Goal: Check status: Check status

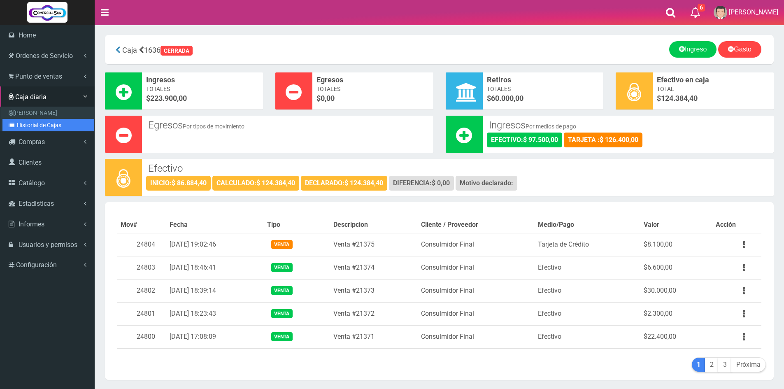
click at [53, 123] on link "Historial de Cajas" at bounding box center [48, 125] width 92 height 12
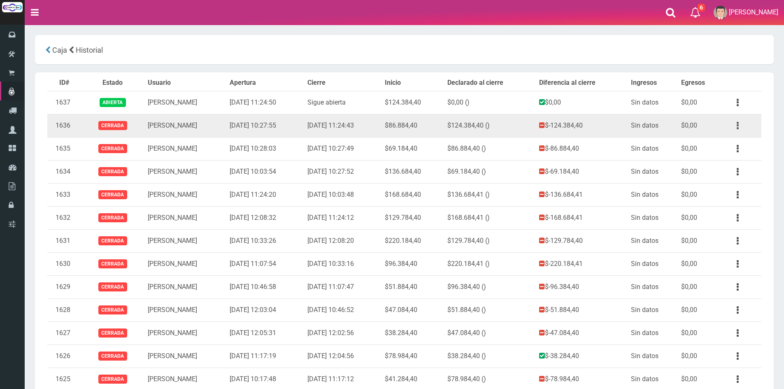
click at [741, 122] on button "button" at bounding box center [737, 125] width 19 height 14
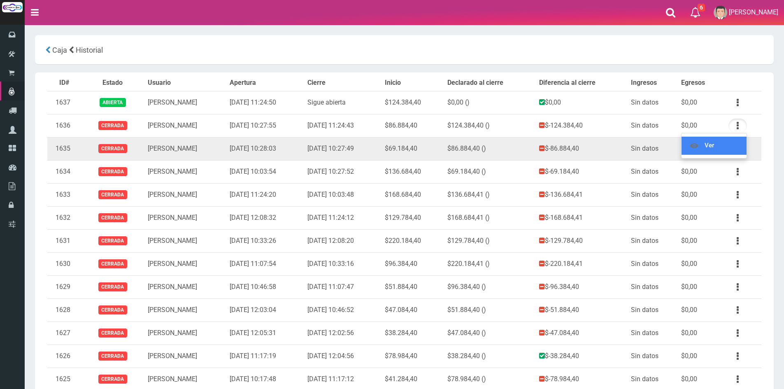
click at [727, 139] on link "Ver" at bounding box center [713, 146] width 65 height 18
